Goal: Task Accomplishment & Management: Use online tool/utility

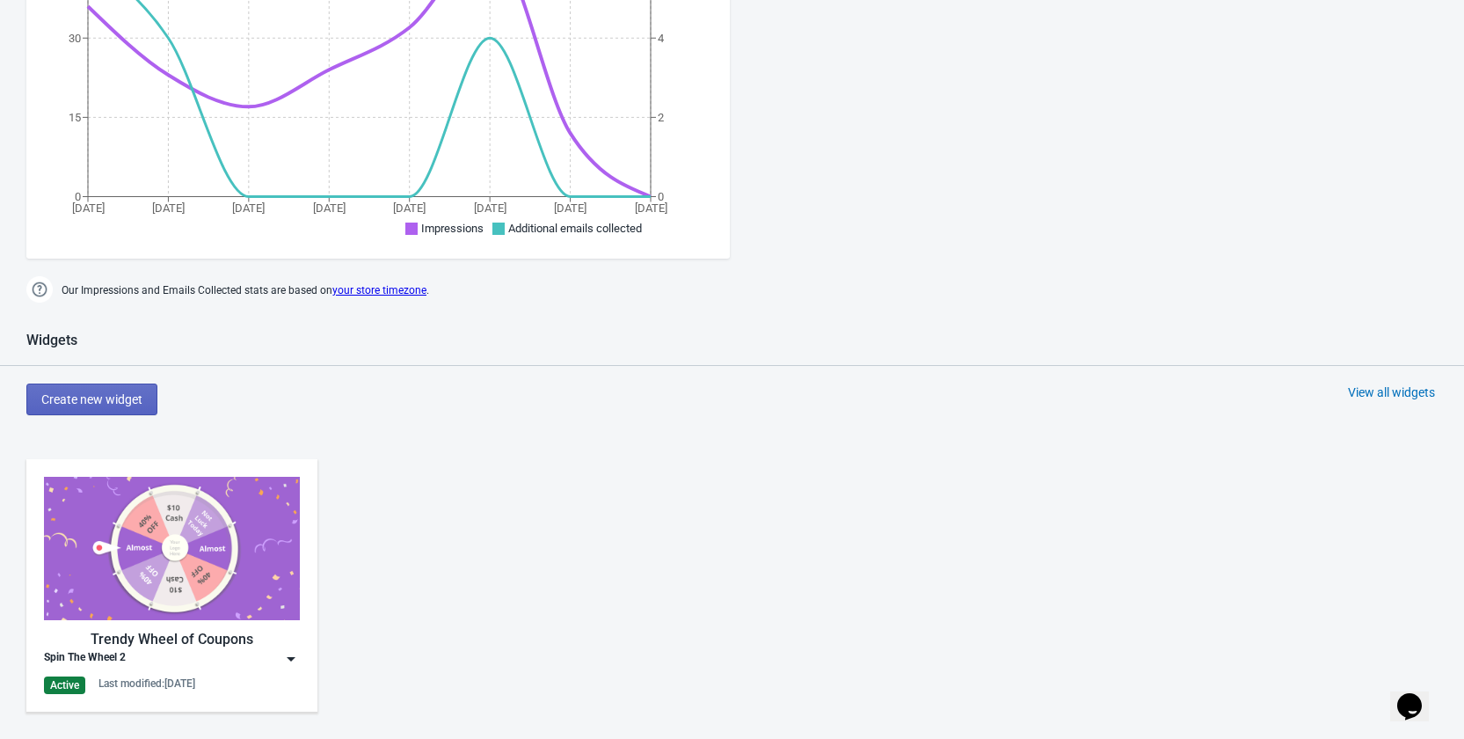
scroll to position [791, 0]
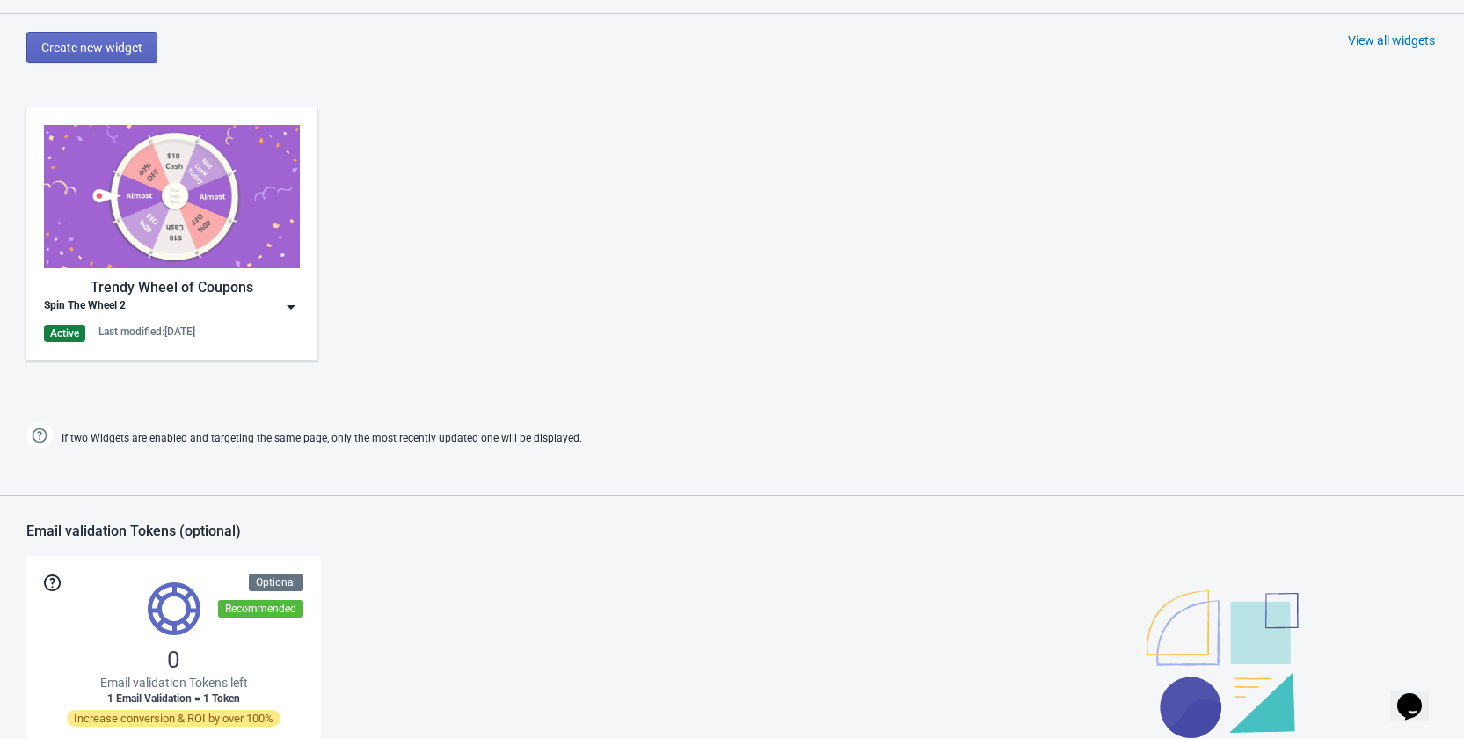
click at [295, 294] on div "Trendy Wheel of Coupons" at bounding box center [172, 287] width 256 height 21
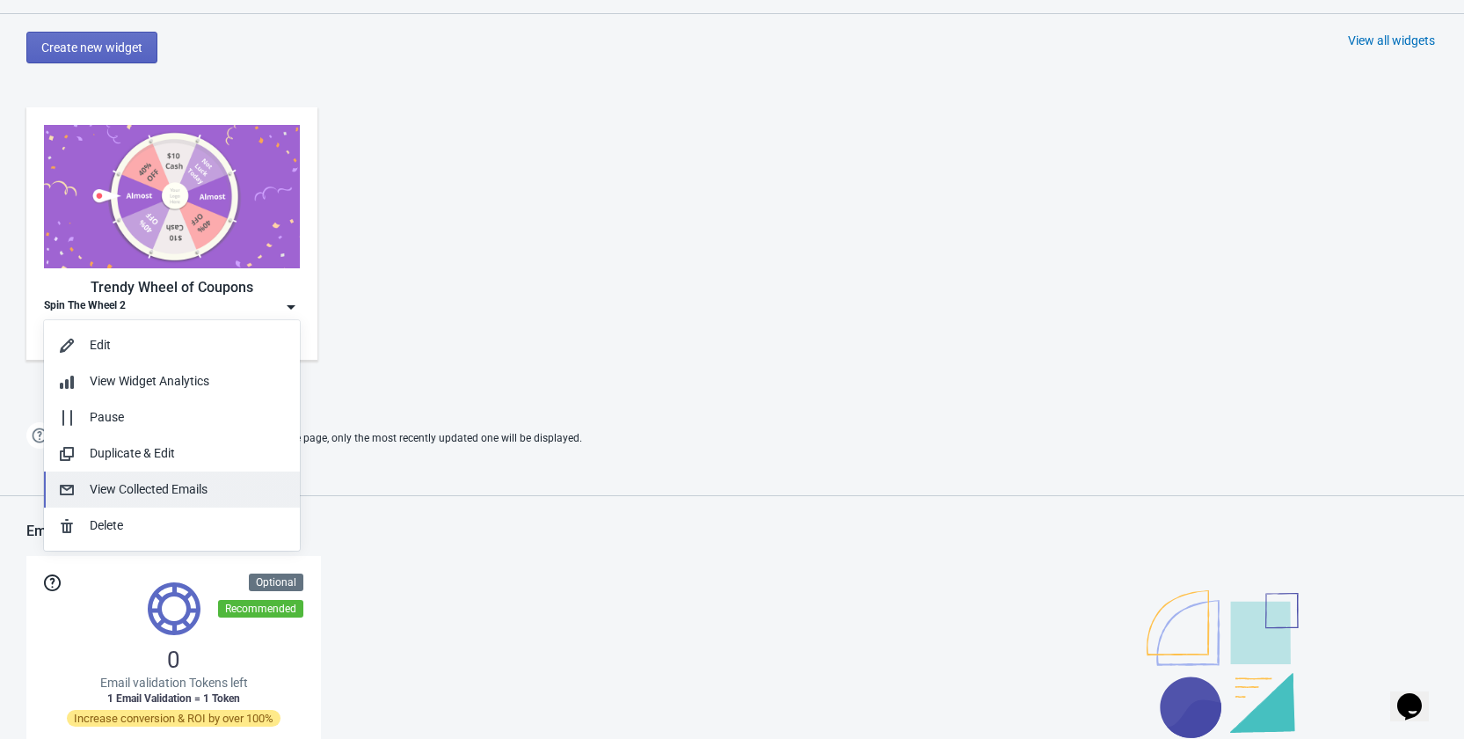
click at [202, 490] on div "View Collected Emails" at bounding box center [188, 489] width 196 height 18
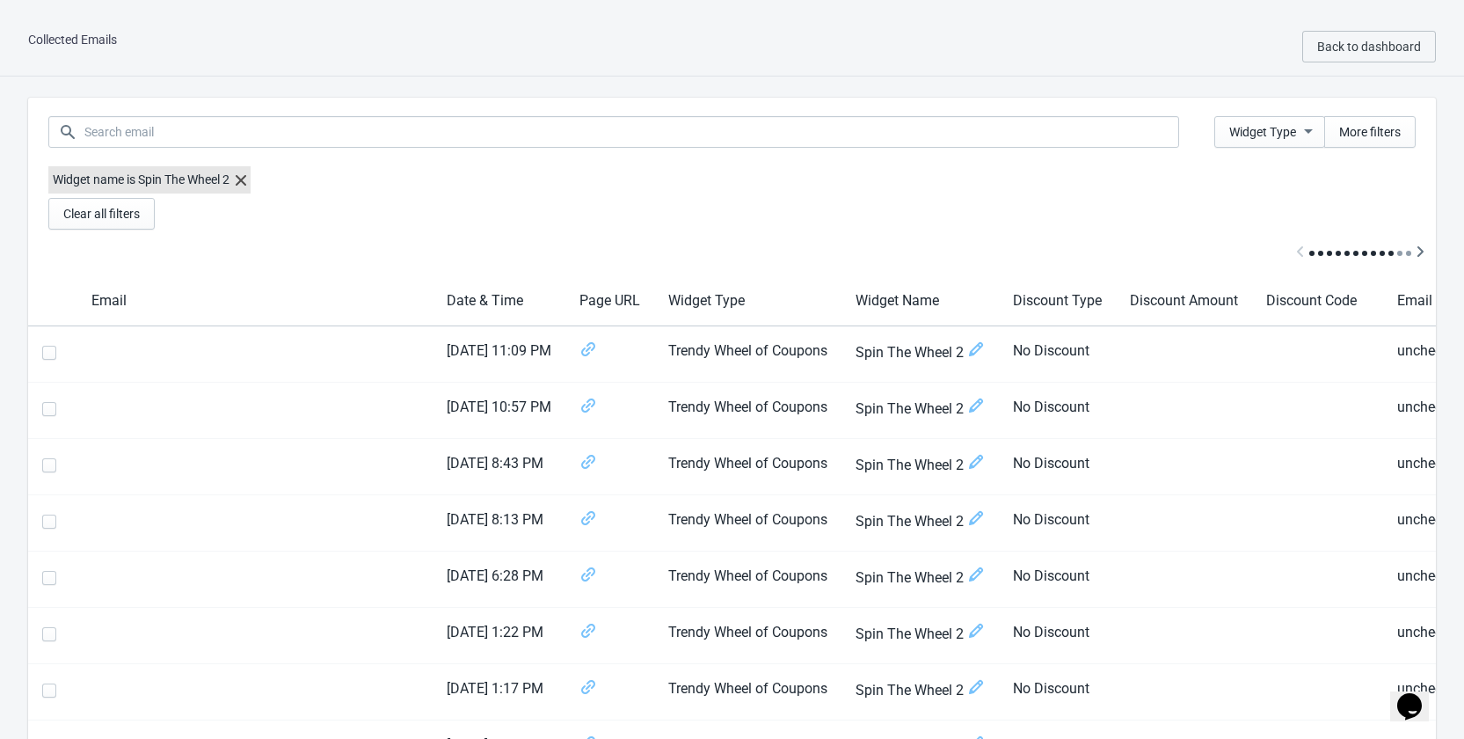
click at [251, 177] on label "Widget name is Spin The Wheel 2" at bounding box center [149, 179] width 202 height 27
click at [246, 182] on icon at bounding box center [241, 180] width 11 height 11
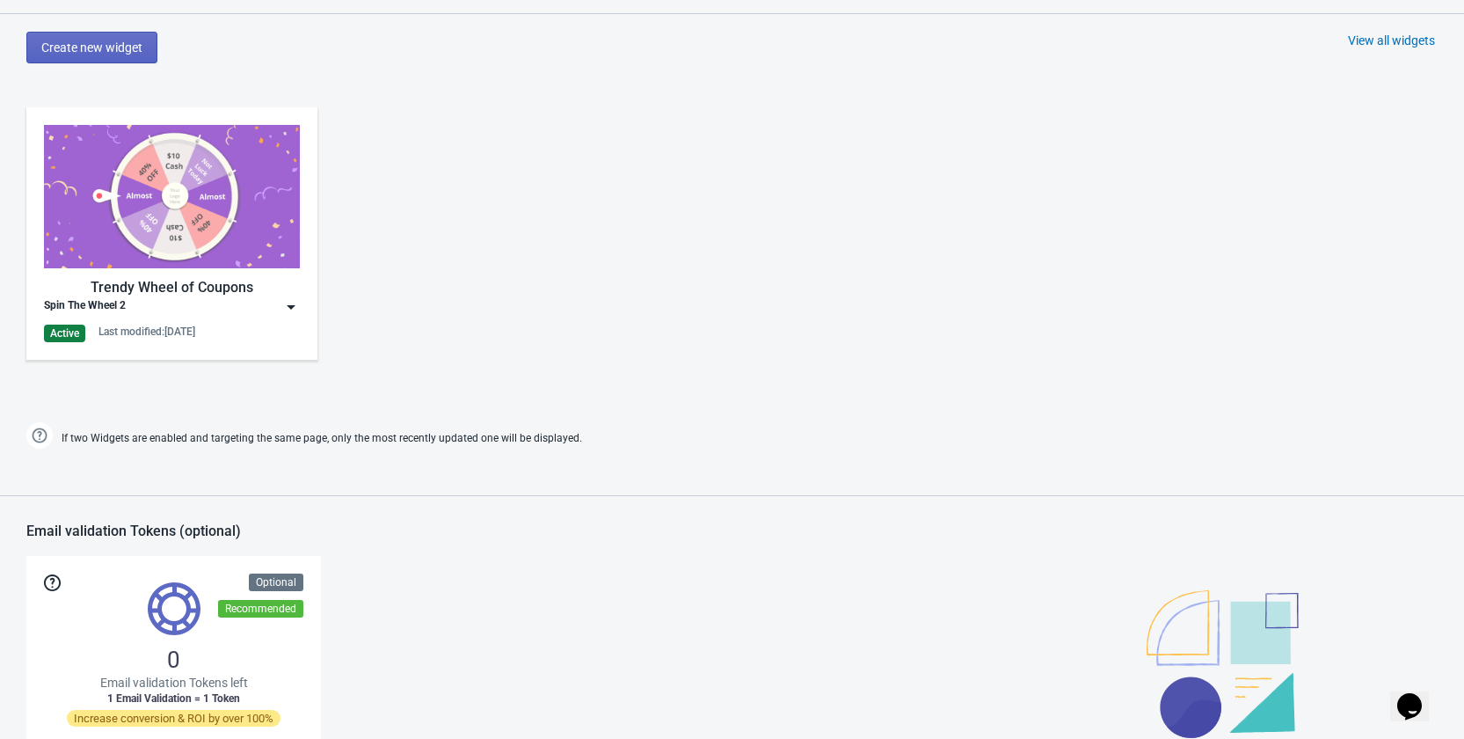
scroll to position [879, 0]
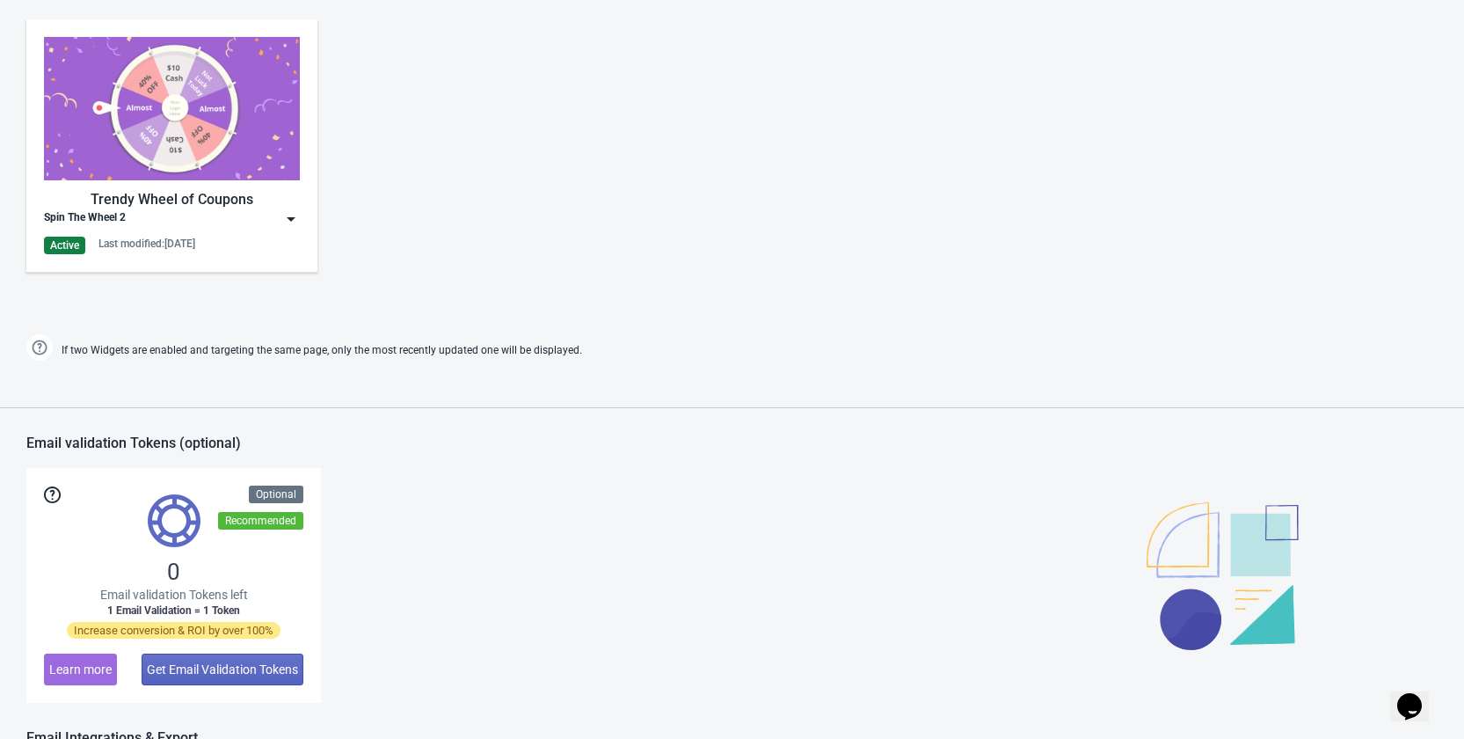
click at [284, 223] on img at bounding box center [291, 219] width 18 height 18
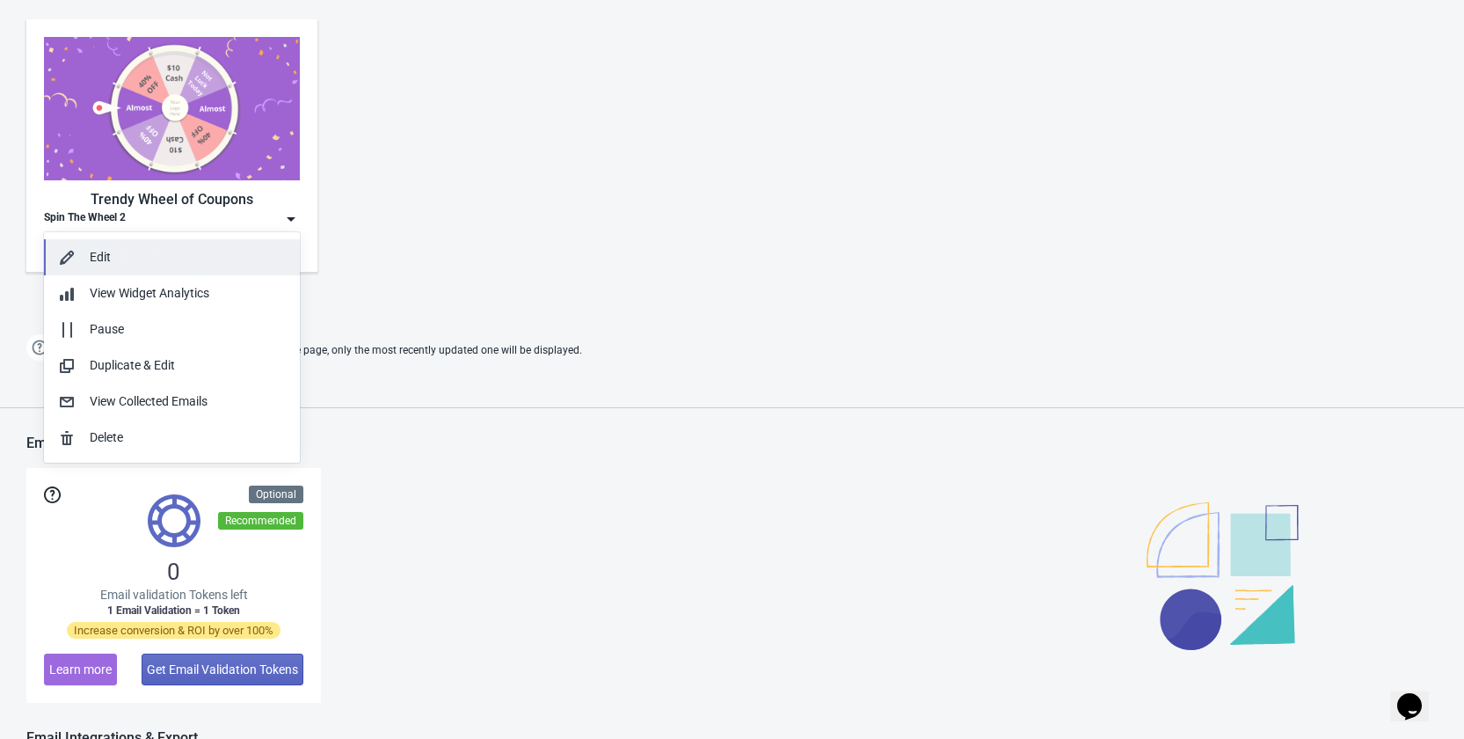
click at [160, 259] on div "Edit" at bounding box center [188, 257] width 196 height 18
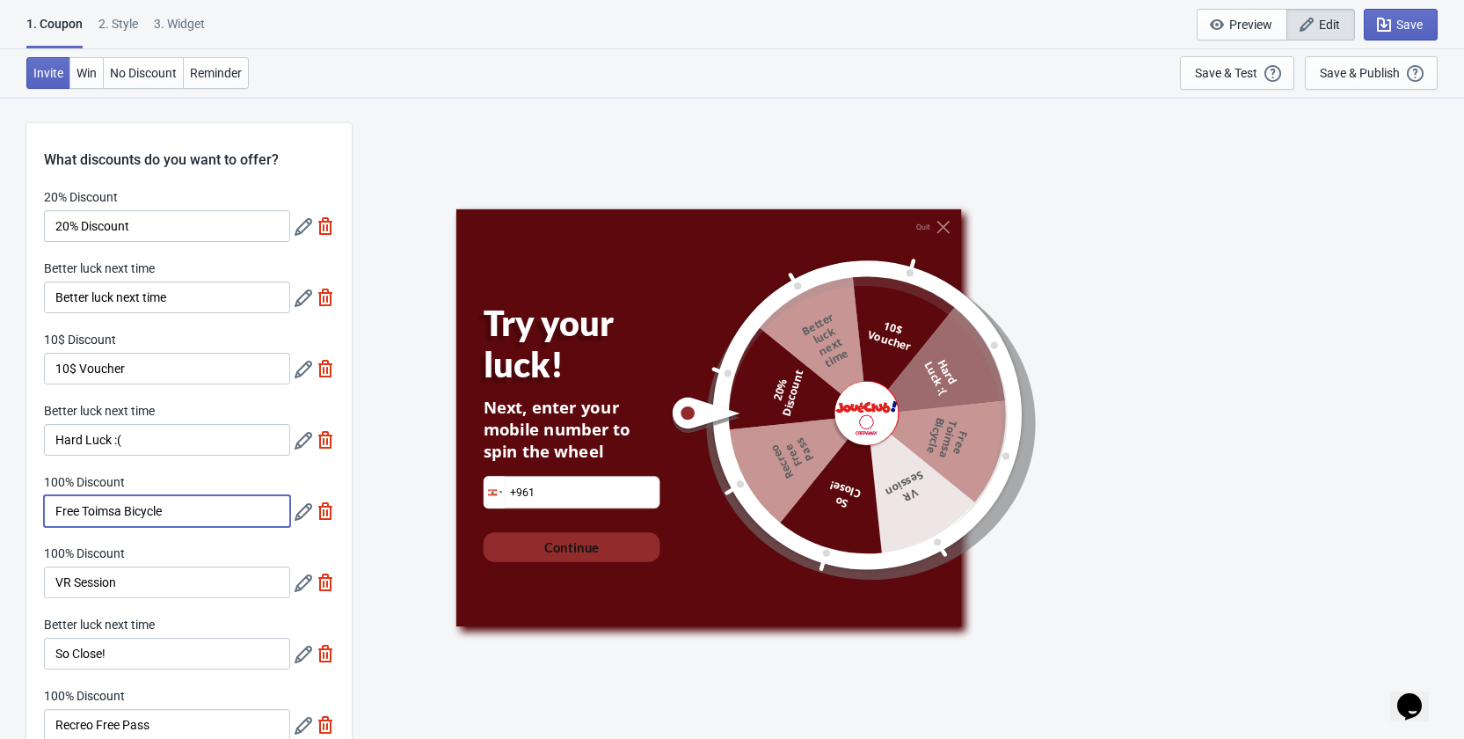
click at [171, 506] on input "Free Toimsa Bicycle" at bounding box center [167, 511] width 246 height 32
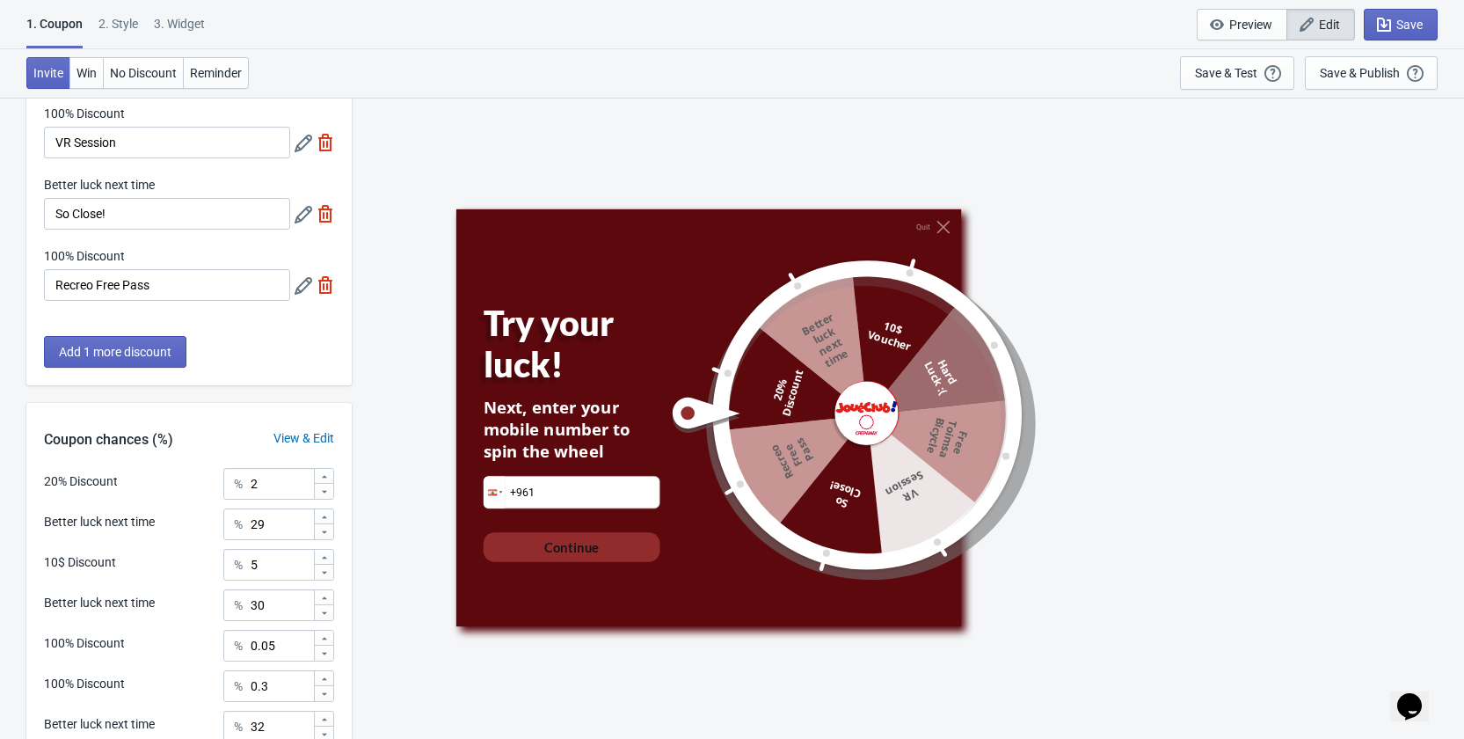
scroll to position [645, 0]
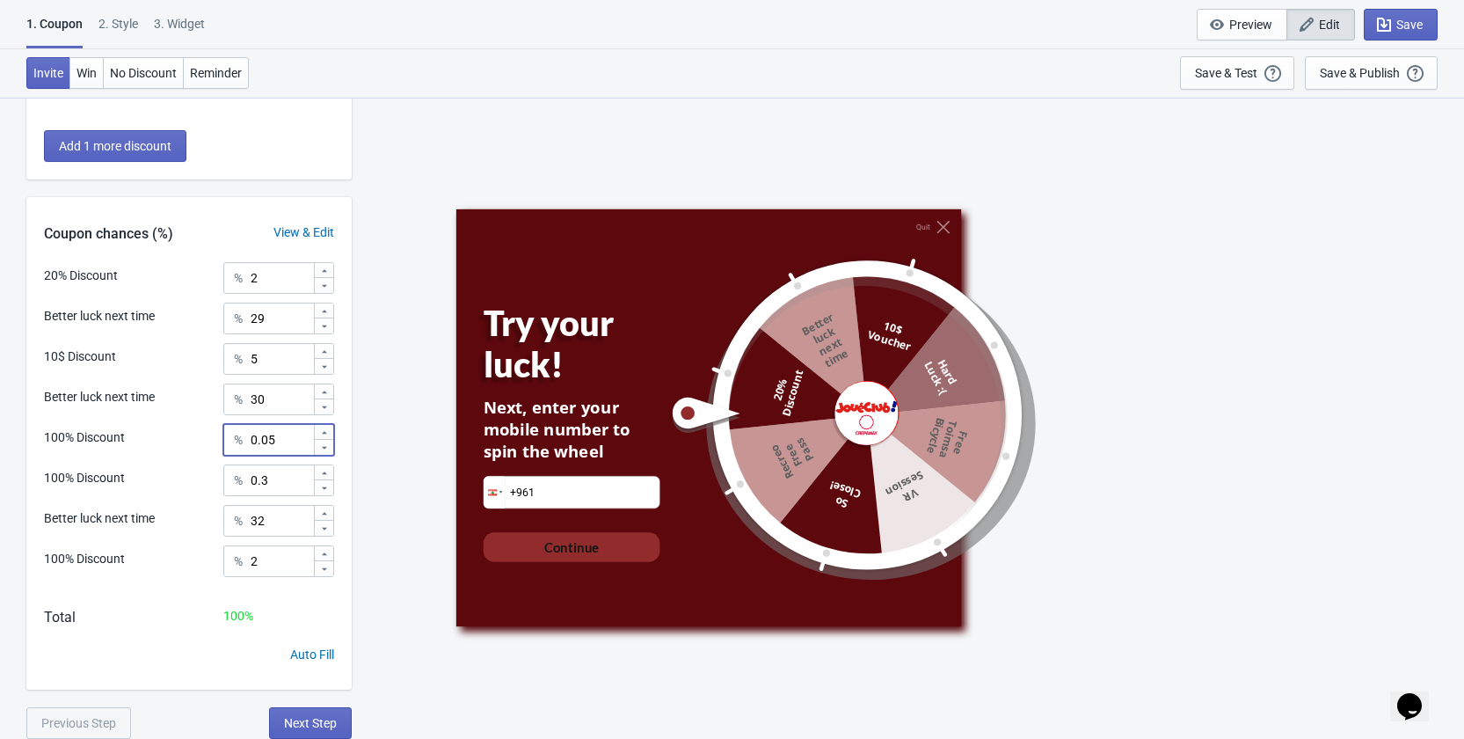
click at [280, 436] on input "0.05" at bounding box center [281, 440] width 63 height 32
click at [361, 331] on div "Quit Try your luck! Next, enter your mobile number to spin the wheel Phone +961…" at bounding box center [907, 417] width 1095 height 641
click at [272, 440] on input "0" at bounding box center [281, 440] width 63 height 32
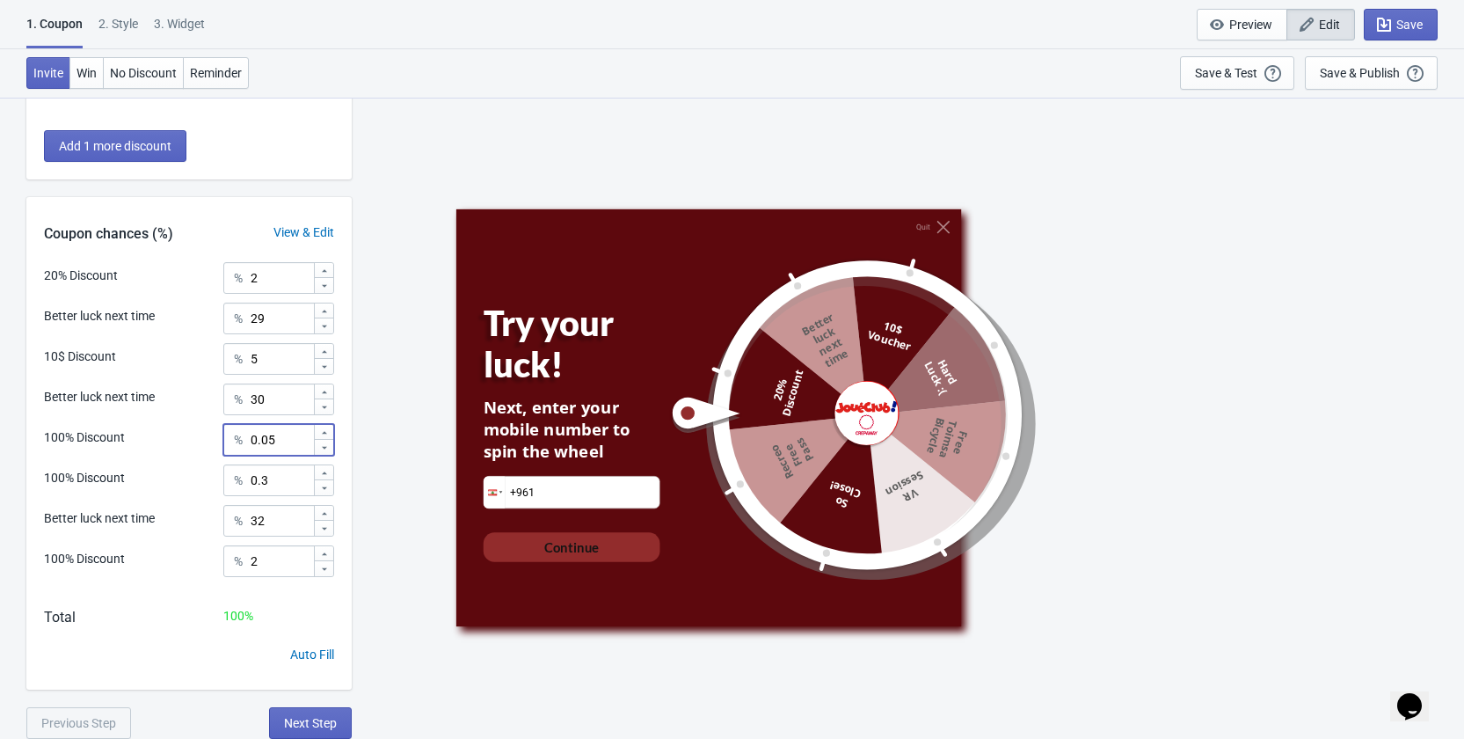
click at [405, 410] on div "Quit Try your luck! Next, enter your mobile number to spin the wheel Phone +961…" at bounding box center [907, 417] width 1095 height 641
click at [293, 435] on input "0.05" at bounding box center [281, 440] width 63 height 32
type input "0"
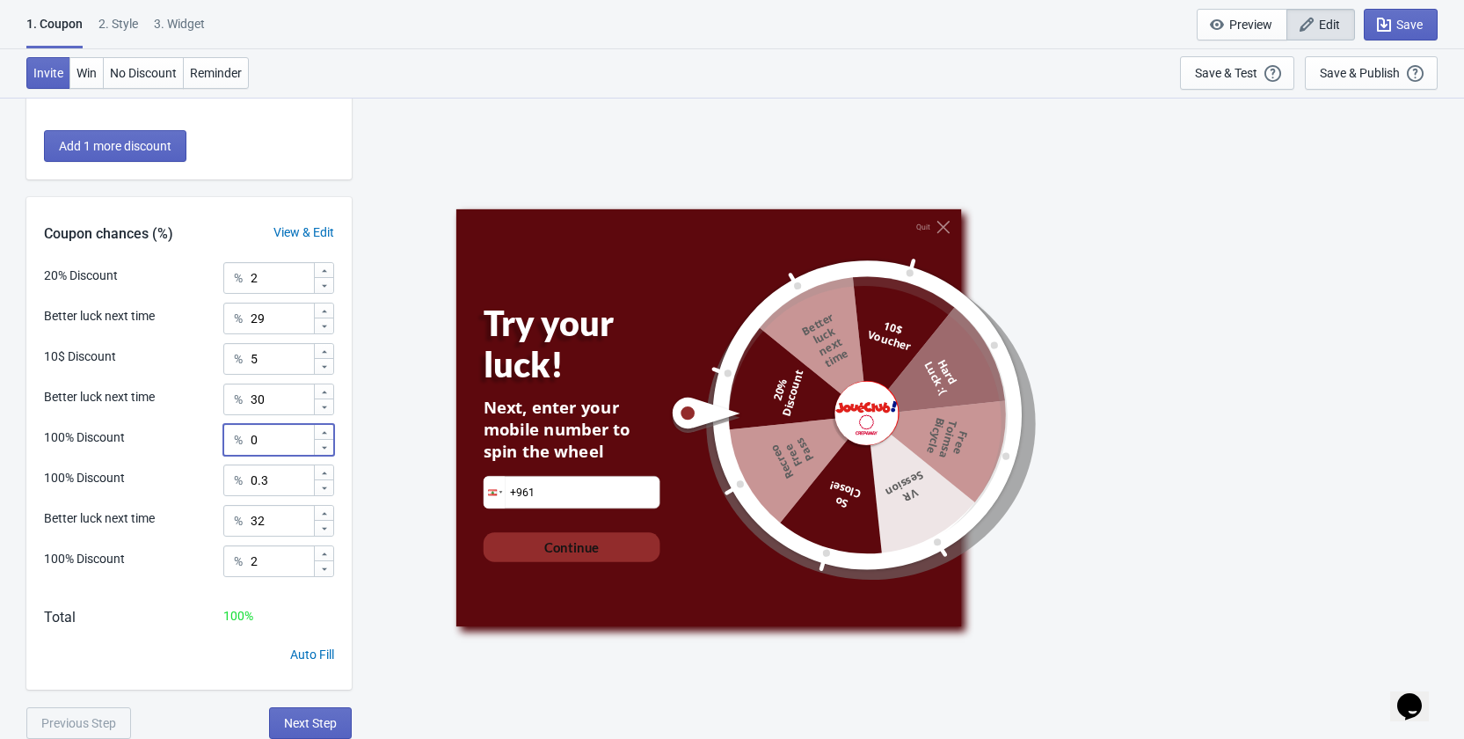
click at [432, 372] on div "Quit Try your luck! Next, enter your mobile number to spin the wheel Phone +961…" at bounding box center [907, 417] width 1095 height 641
click at [1407, 32] on span "Save" at bounding box center [1401, 25] width 44 height 18
